Goal: Task Accomplishment & Management: Use online tool/utility

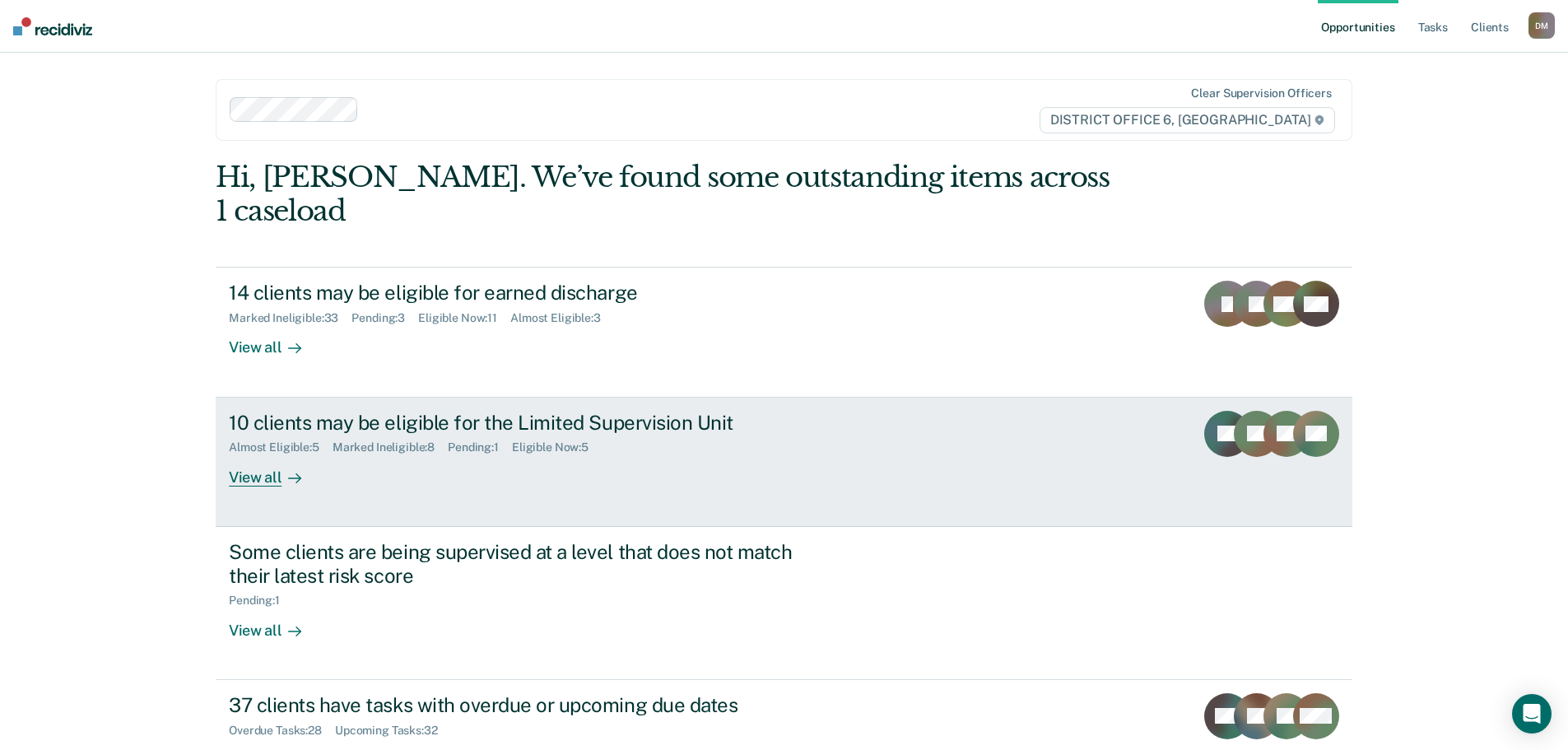
click at [491, 411] on div "10 clients may be eligible for the Limited Supervision Unit" at bounding box center [518, 423] width 578 height 24
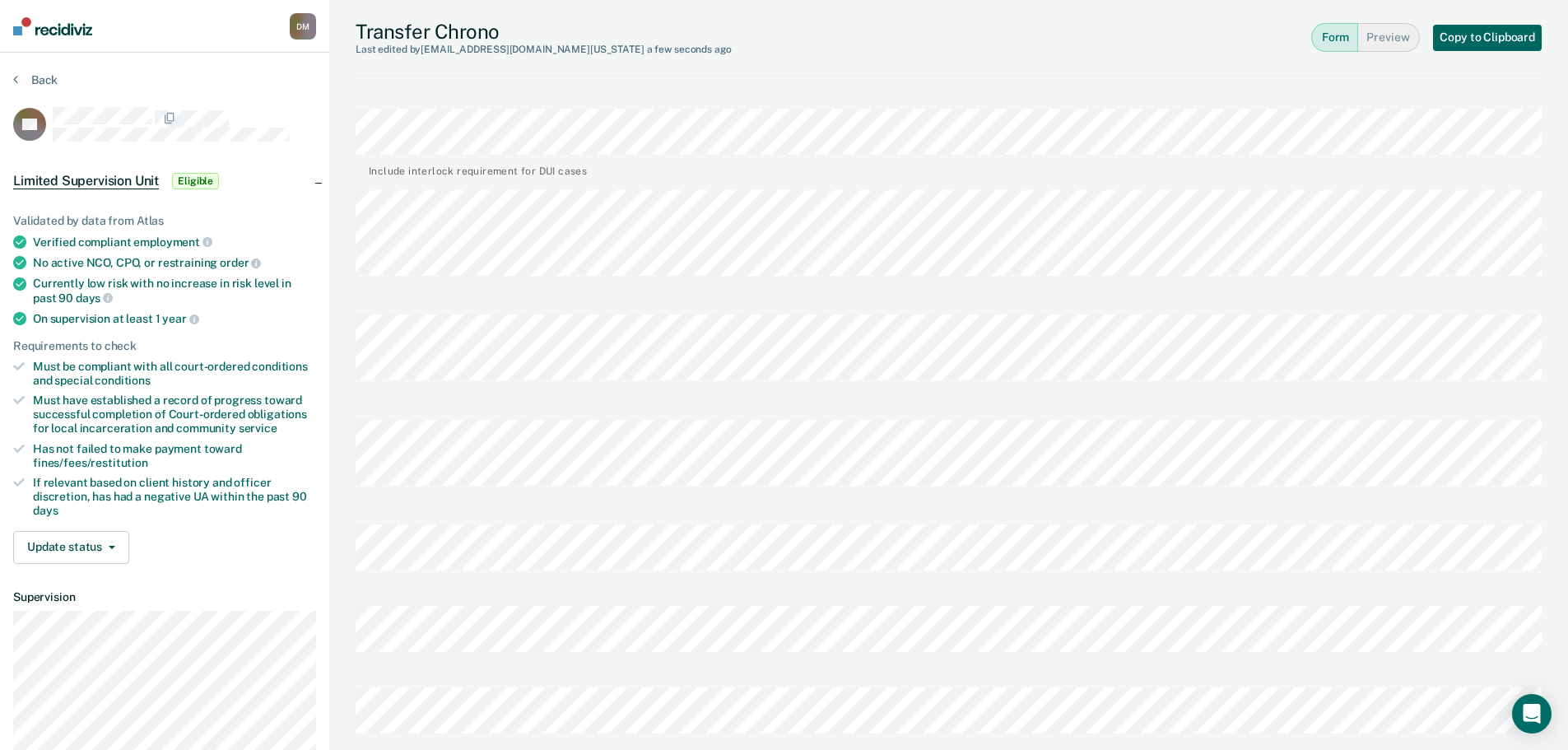
click at [1486, 37] on button "Copy to Clipboard" at bounding box center [1487, 38] width 109 height 27
click at [17, 78] on icon at bounding box center [15, 78] width 5 height 13
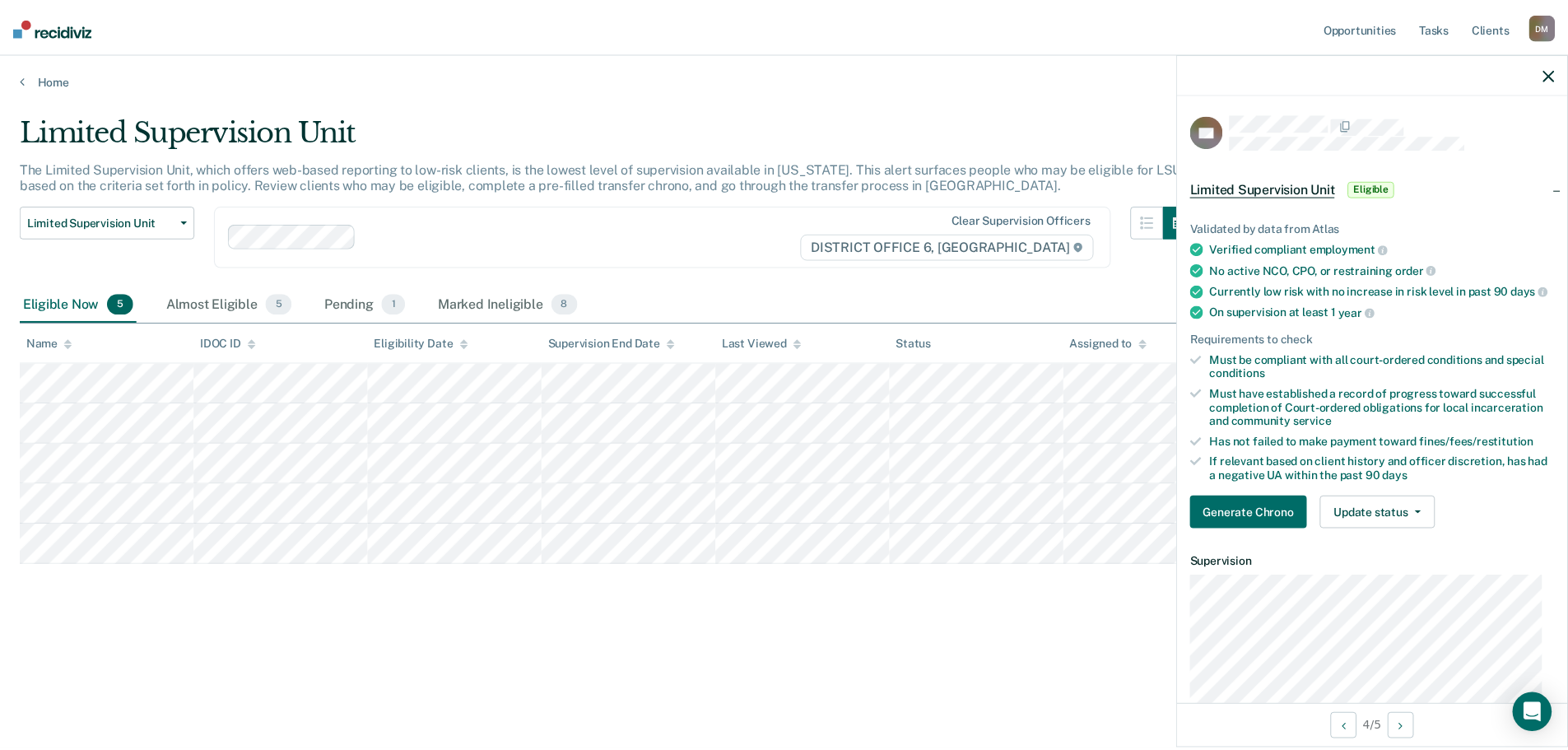
scroll to position [352, 0]
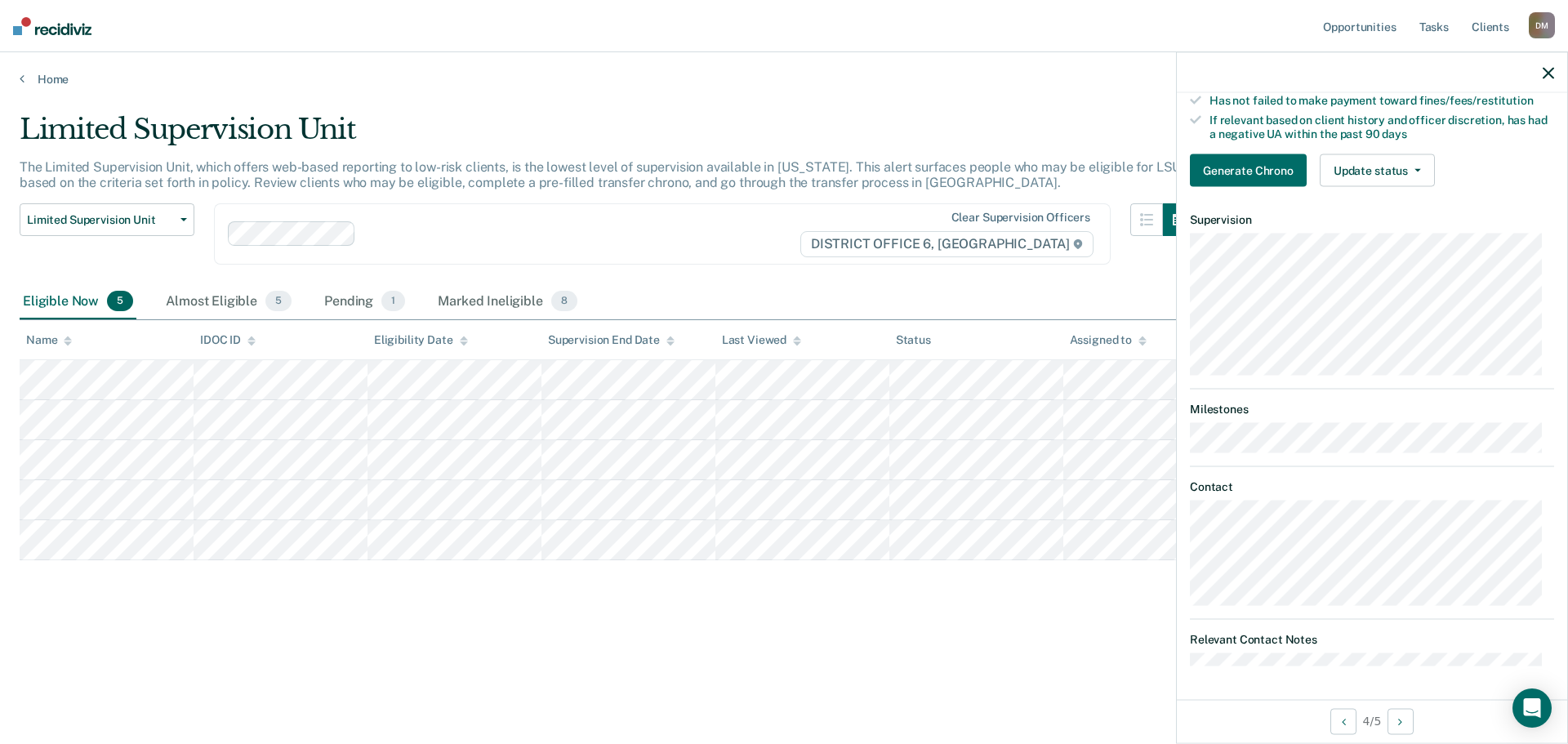
click at [1551, 80] on div at bounding box center [1372, 73] width 390 height 41
click at [1548, 74] on icon "button" at bounding box center [1548, 73] width 12 height 12
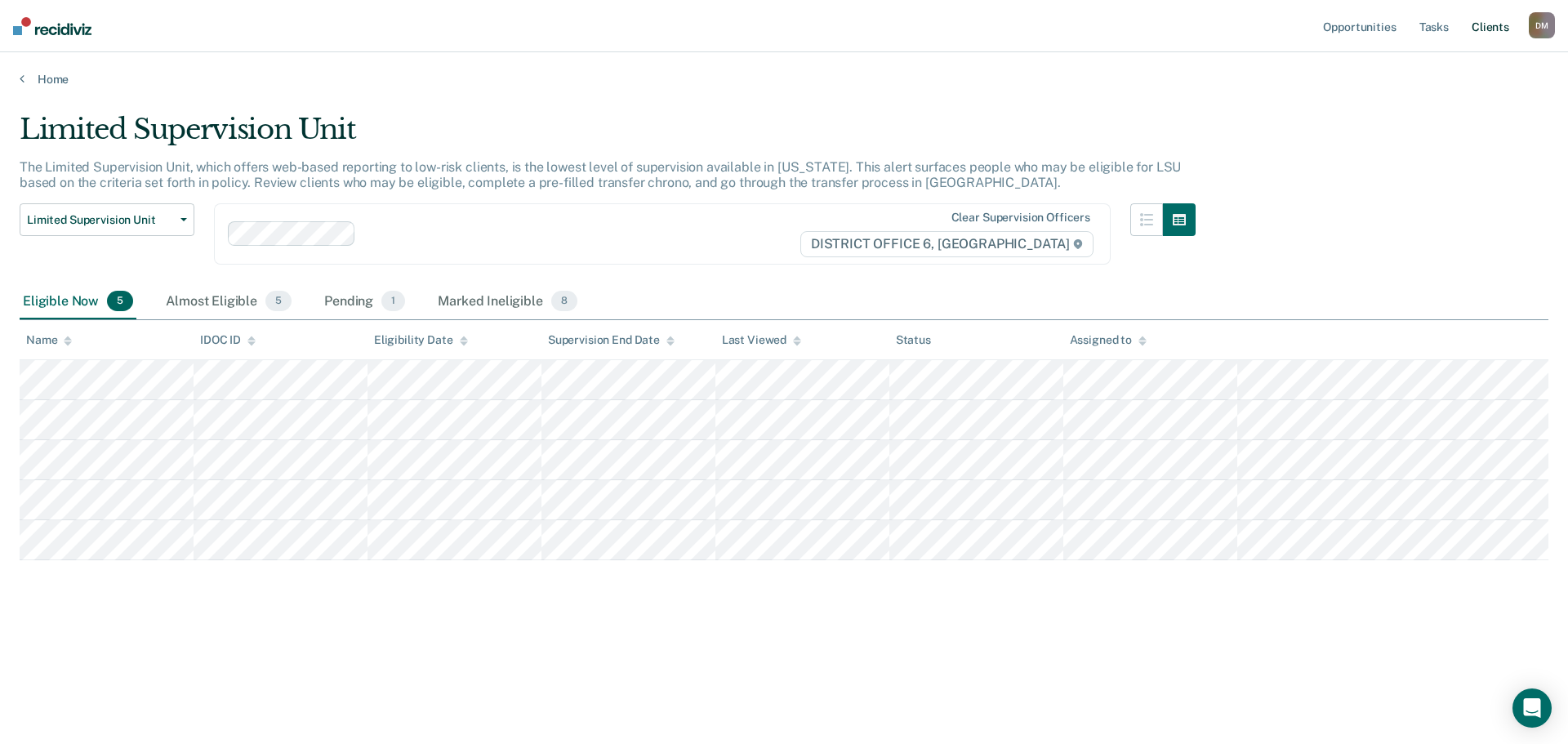
click at [1484, 25] on link "Client s" at bounding box center [1490, 25] width 44 height 52
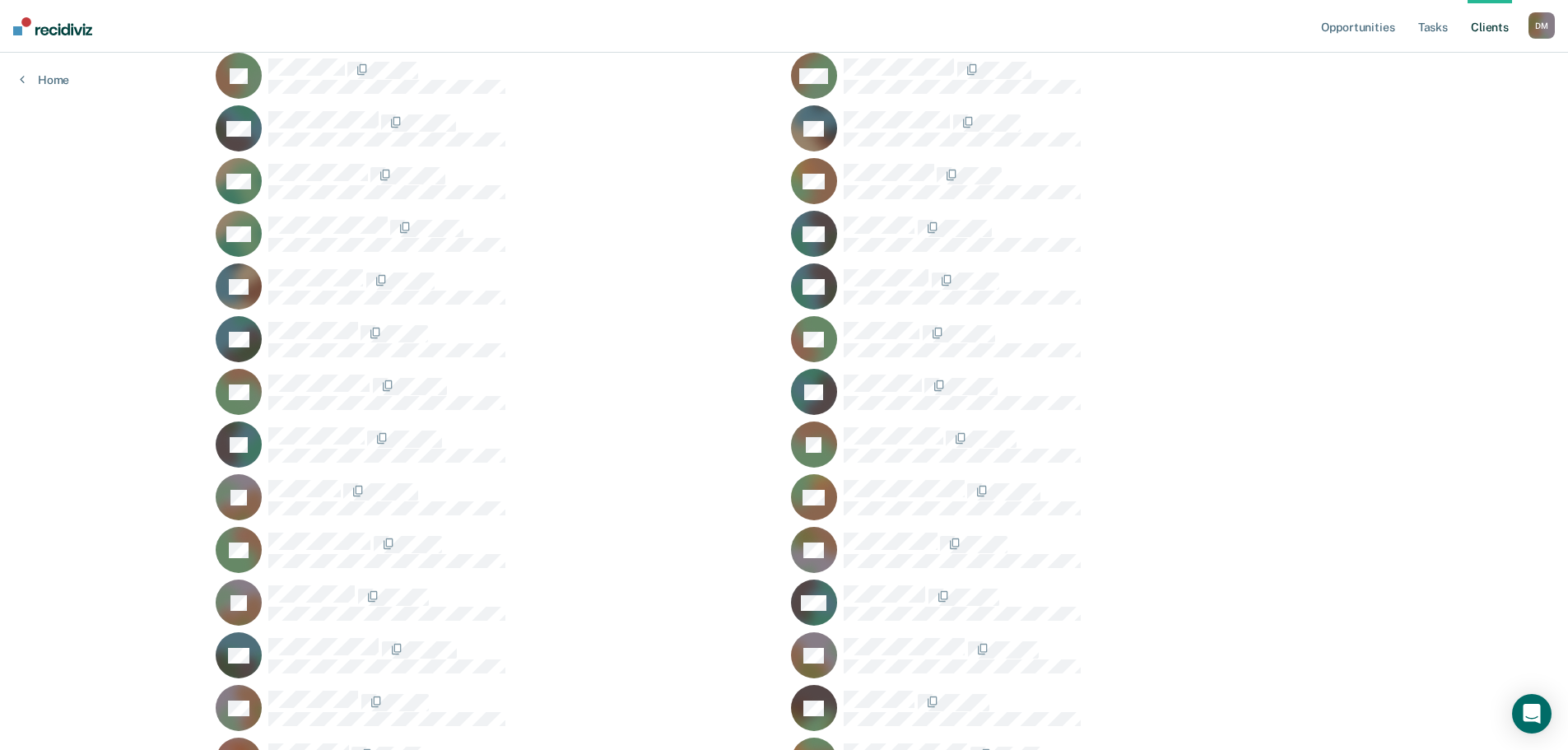
scroll to position [1893, 0]
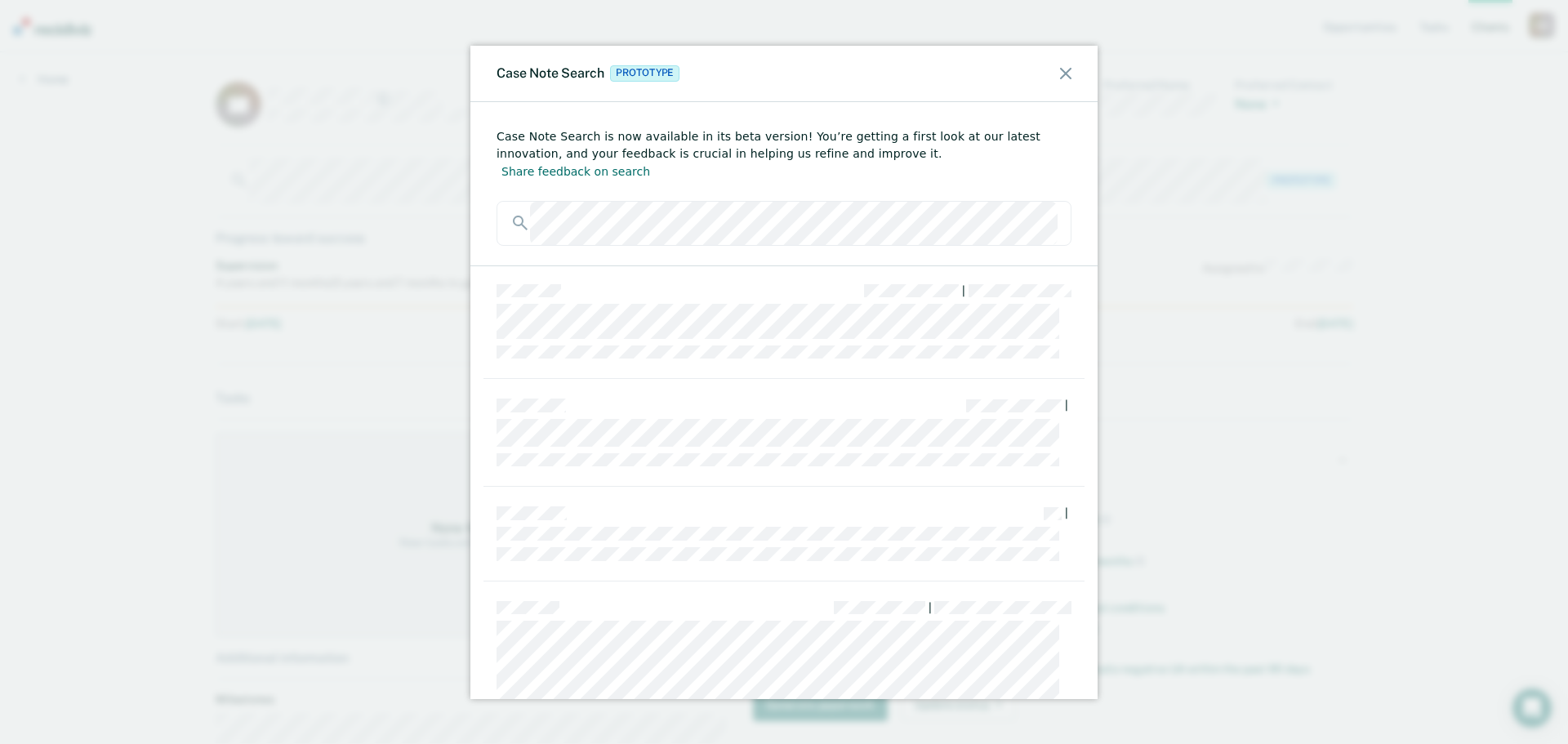
scroll to position [1959, 0]
click at [1060, 83] on div "Case Note Search Prototype" at bounding box center [784, 74] width 628 height 56
click at [1060, 74] on icon at bounding box center [1066, 74] width 12 height 12
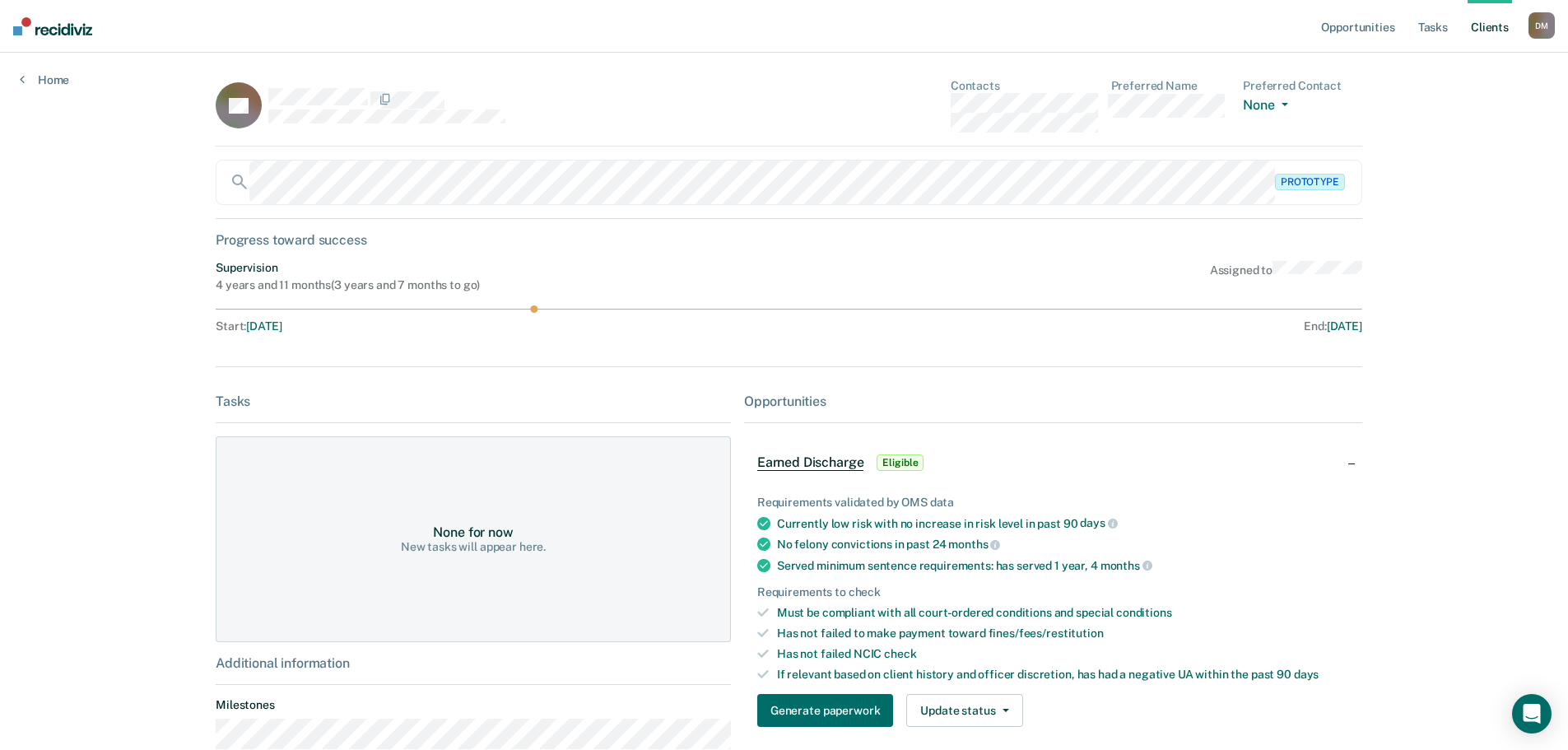
click at [134, 186] on div "Opportunities Tasks Client s [PERSON_NAME] Profile How it works Log Out Home DT…" at bounding box center [784, 502] width 1568 height 1005
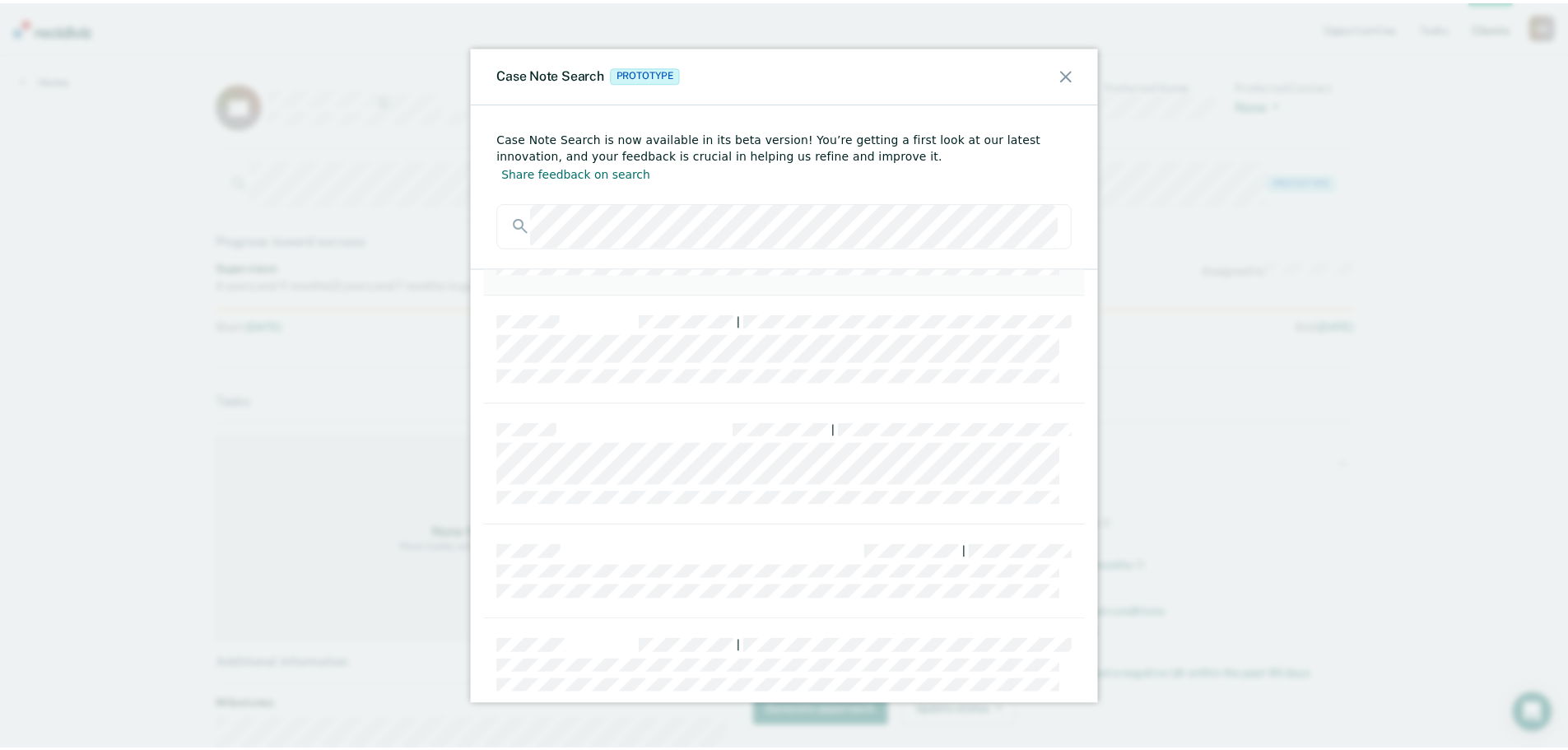
scroll to position [1481, 0]
click at [798, 502] on div "|" at bounding box center [789, 488] width 606 height 94
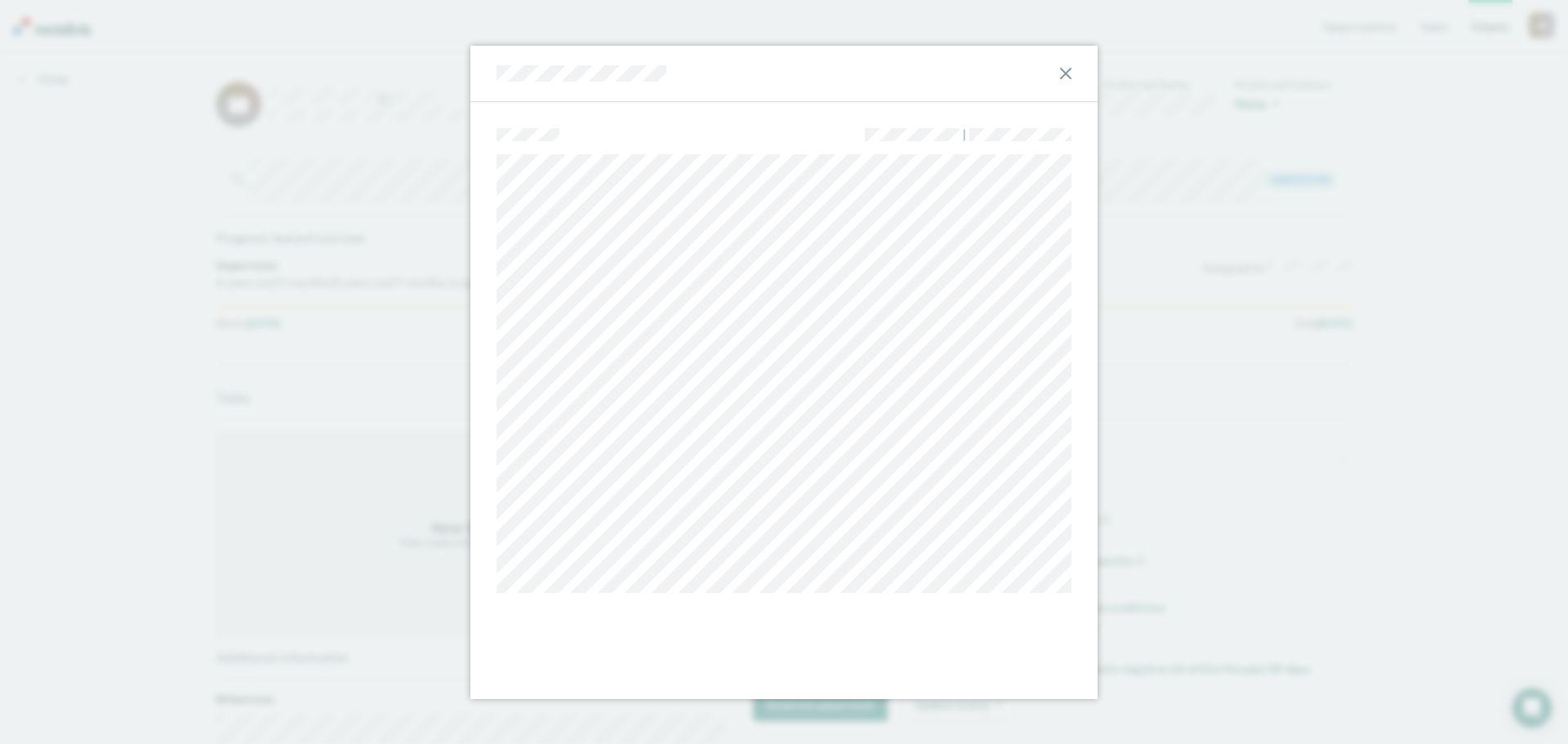
click at [1065, 81] on div at bounding box center [784, 74] width 628 height 56
click at [1063, 71] on icon at bounding box center [1066, 74] width 12 height 12
